Goal: Information Seeking & Learning: Learn about a topic

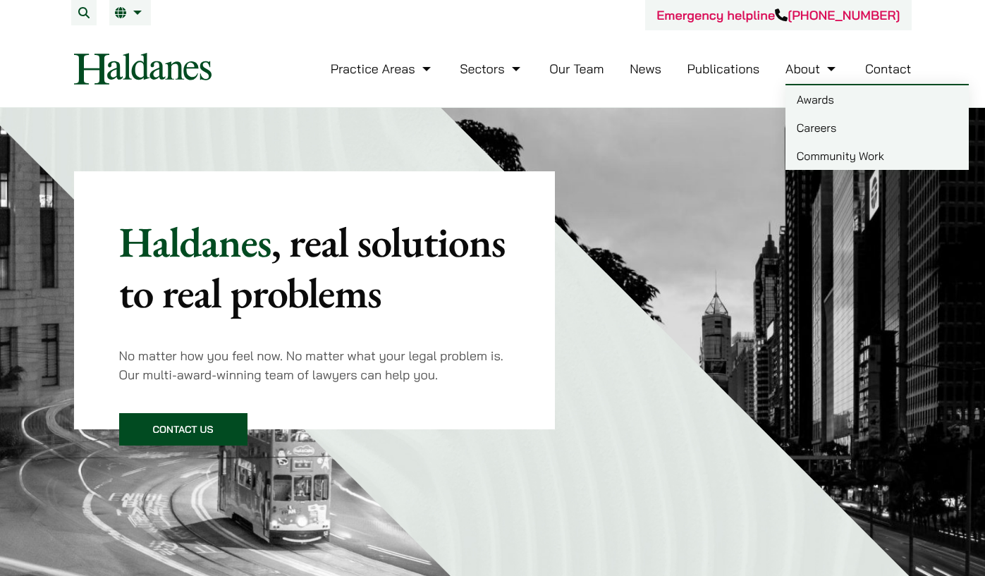
click at [812, 128] on link "Careers" at bounding box center [876, 128] width 183 height 28
click at [823, 120] on link "Careers" at bounding box center [876, 128] width 183 height 28
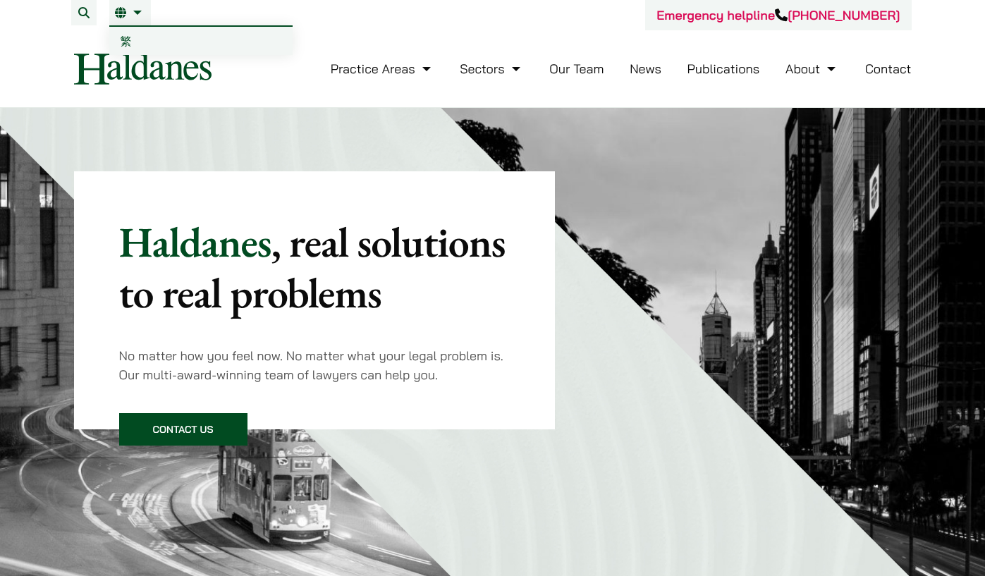
click at [133, 39] on link "繁" at bounding box center [200, 41] width 183 height 28
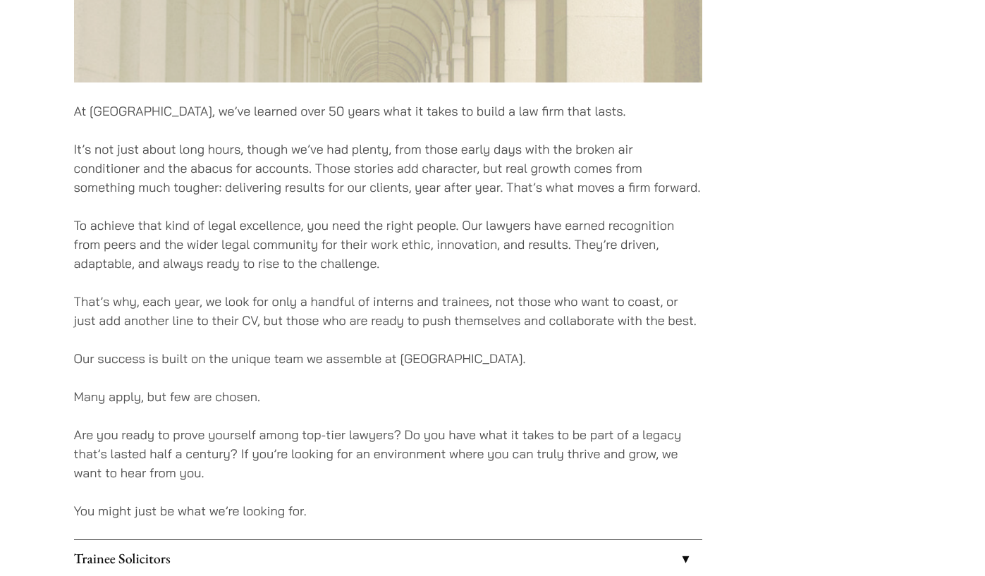
scroll to position [863, 0]
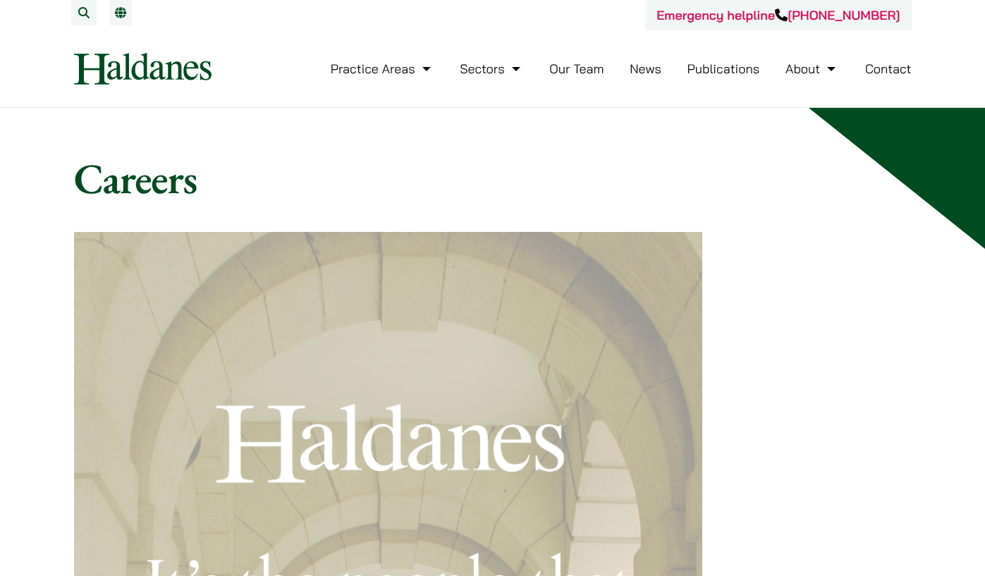
click at [127, 20] on li "EN" at bounding box center [120, 12] width 23 height 25
click at [123, 17] on link "EN" at bounding box center [120, 12] width 11 height 11
click at [119, 19] on li "EN" at bounding box center [120, 12] width 23 height 25
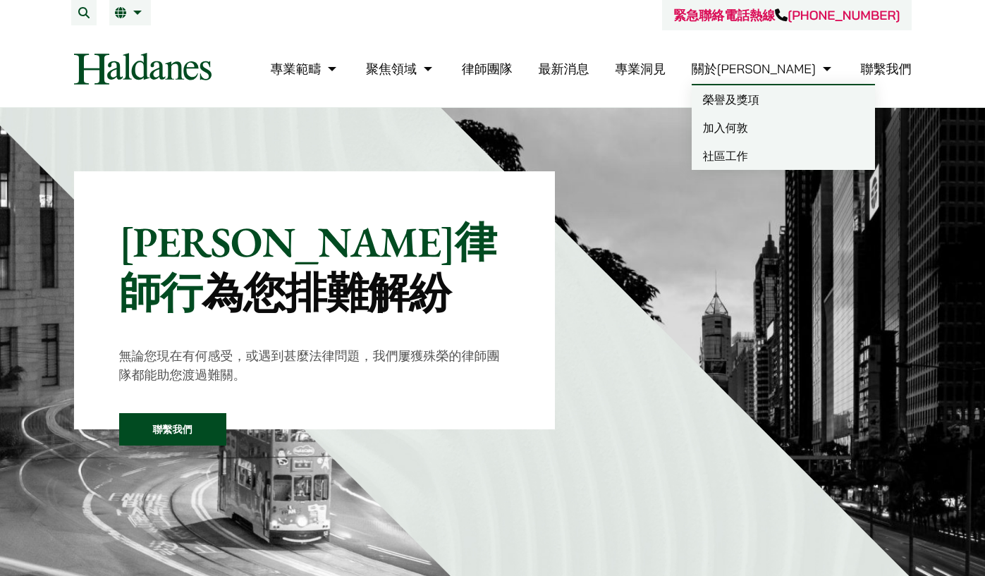
click at [807, 121] on link "加入何敦" at bounding box center [783, 128] width 183 height 28
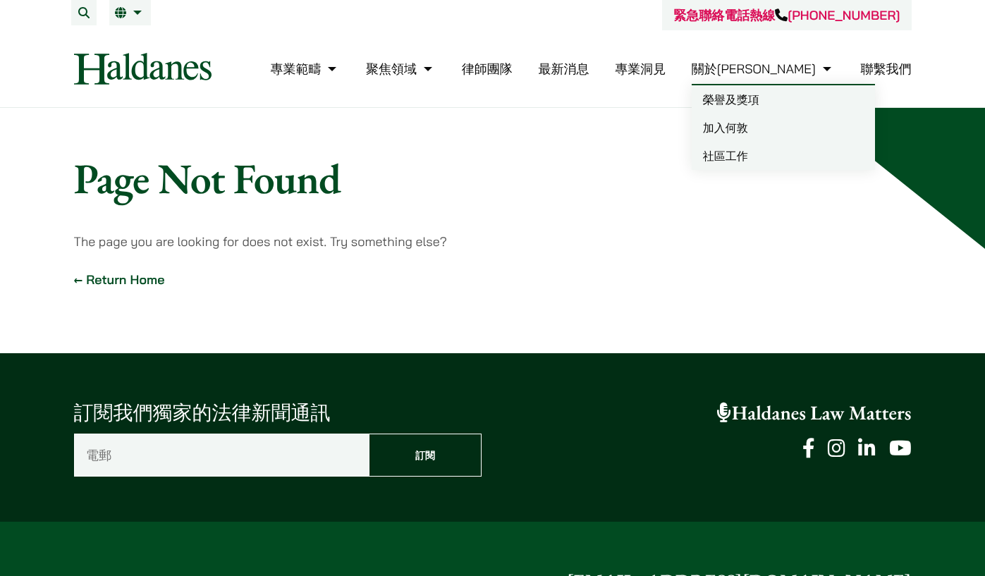
click at [793, 123] on link "加入何敦" at bounding box center [783, 128] width 183 height 28
click at [783, 127] on link "加入何敦" at bounding box center [783, 128] width 183 height 28
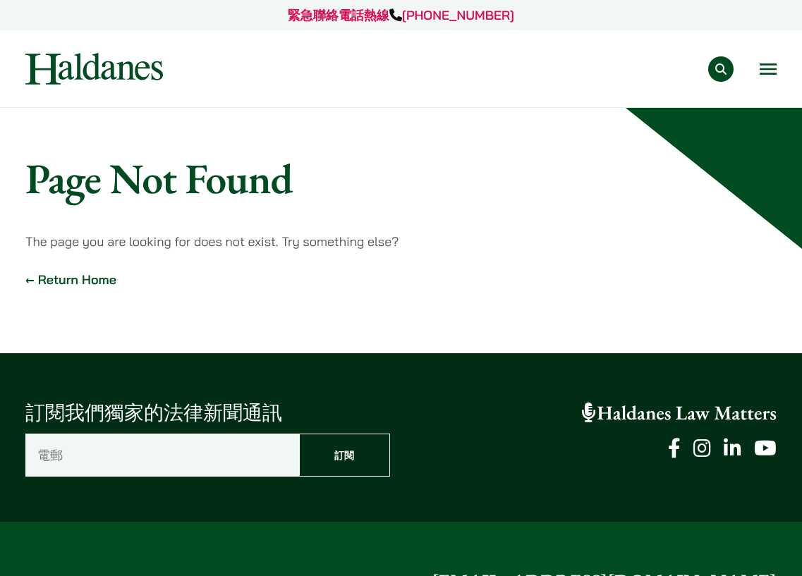
click at [773, 68] on button "Open menu" at bounding box center [767, 68] width 17 height 11
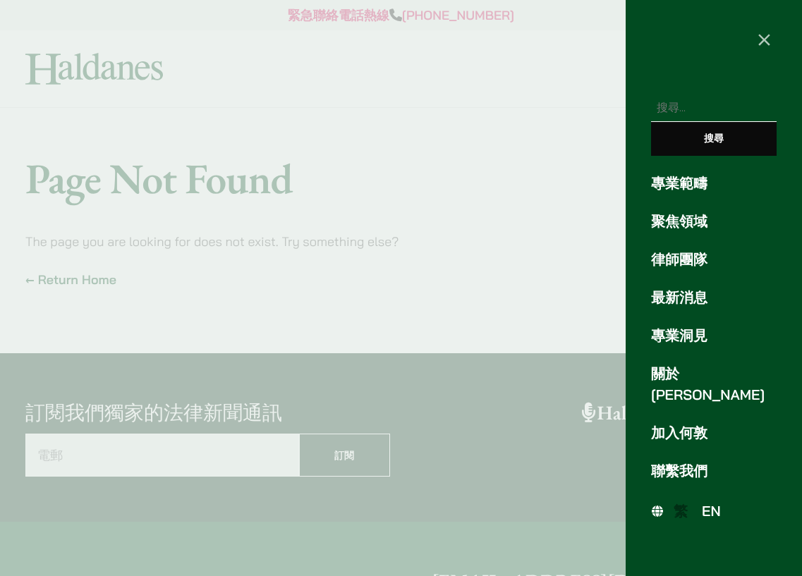
click at [657, 422] on link "加入何敦" at bounding box center [714, 432] width 126 height 21
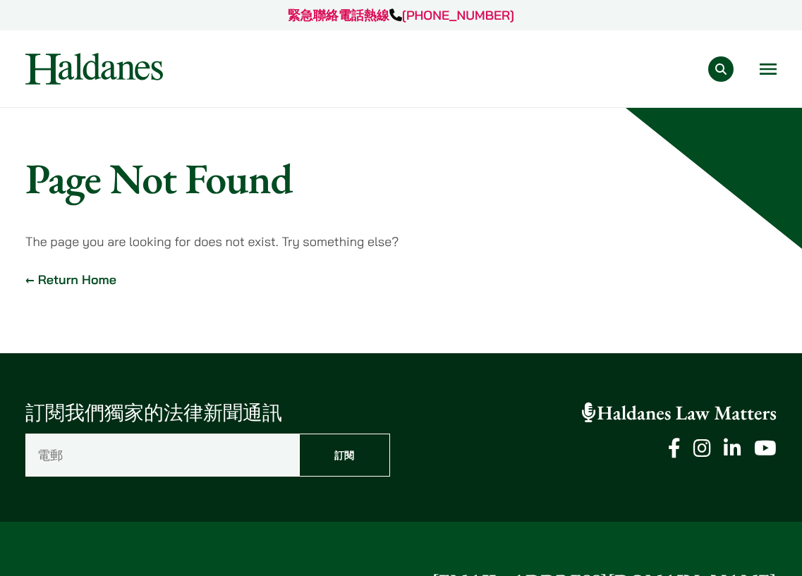
click at [104, 283] on link "← Return Home" at bounding box center [70, 279] width 91 height 16
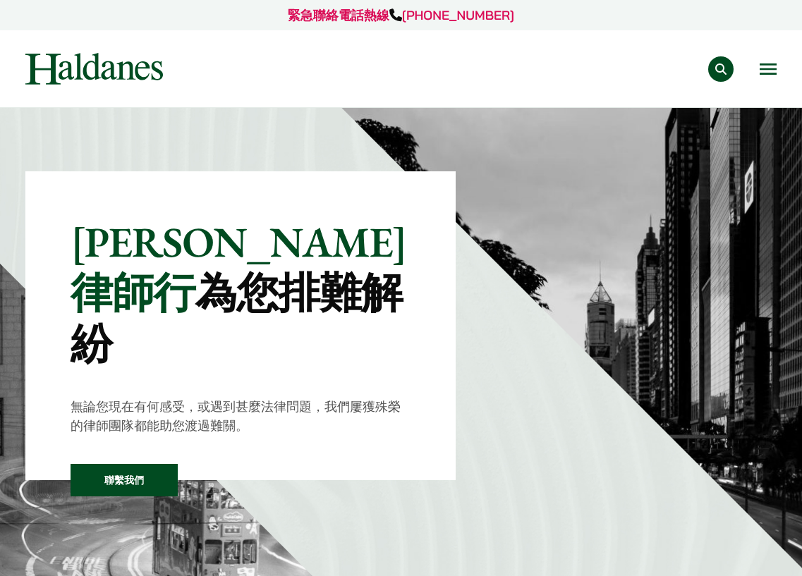
click at [771, 74] on button "Open menu" at bounding box center [767, 68] width 17 height 11
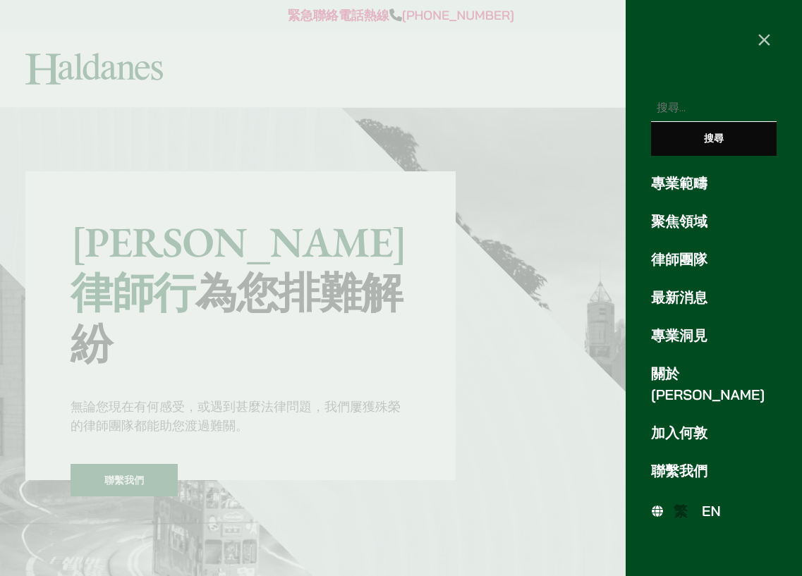
click at [695, 399] on ul "專業範疇 聚焦領域 律師團隊 最新消息 專業洞見 關於[GEOGRAPHIC_DATA] 加入何敦 聯繫我們" at bounding box center [713, 327] width 176 height 309
click at [693, 422] on link "加入何敦" at bounding box center [714, 432] width 126 height 21
